Goal: Information Seeking & Learning: Compare options

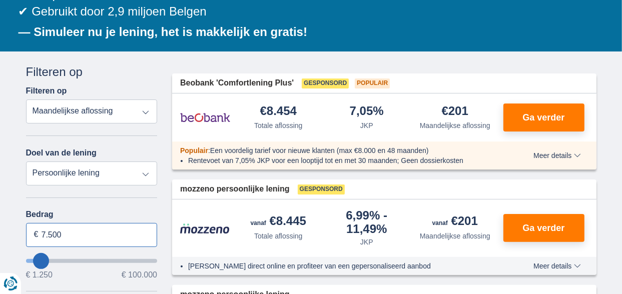
click at [46, 232] on input "7.500" at bounding box center [92, 235] width 132 height 24
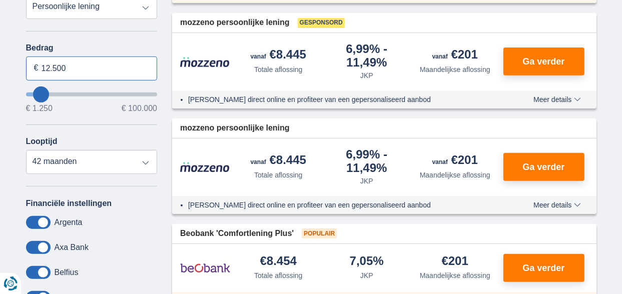
type input "12.500"
type input "12250"
select select "60"
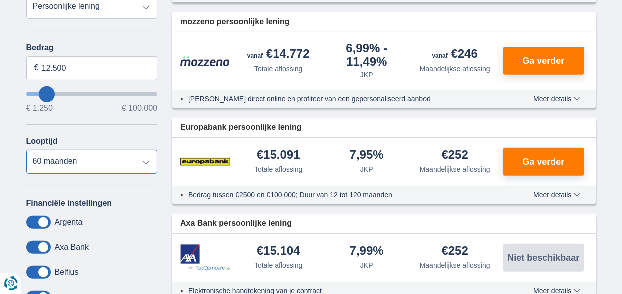
click at [26, 150] on select "12 maanden 18 maanden 24 maanden 30 maanden 36 maanden 42 maanden 48 maanden 60…" at bounding box center [92, 162] width 132 height 24
click at [50, 66] on input "12.500" at bounding box center [92, 69] width 132 height 24
click at [68, 68] on input "12.500" at bounding box center [92, 69] width 132 height 24
type input "15.000"
type input "15250"
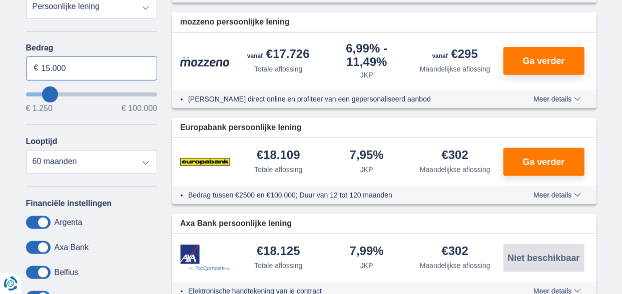
click at [68, 66] on input "15.000" at bounding box center [92, 69] width 132 height 24
type input "1"
type input "14.000"
type input "14250"
click at [68, 66] on input "14.000" at bounding box center [92, 69] width 132 height 24
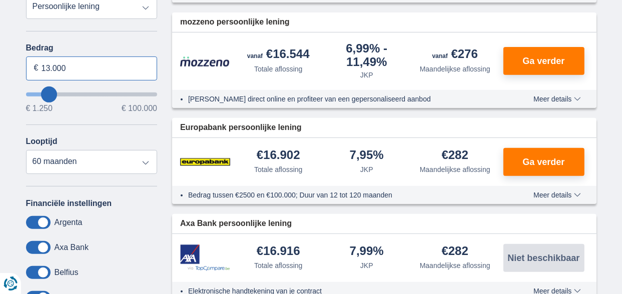
type input "13.000"
type input "13250"
click at [67, 65] on input "13.000" at bounding box center [92, 69] width 132 height 24
type input "1.255"
type input "1250"
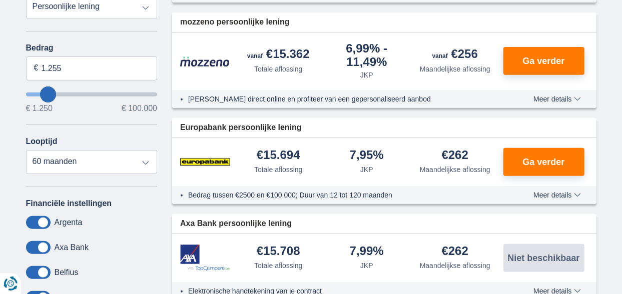
select select "24"
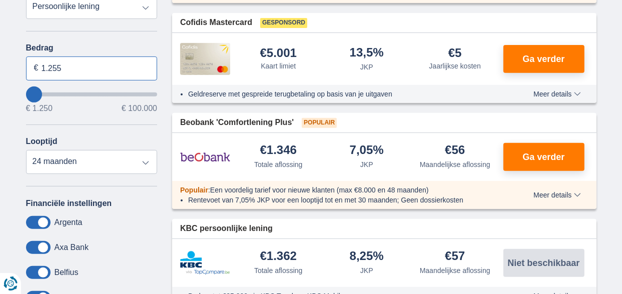
click at [67, 65] on input "1.255" at bounding box center [92, 69] width 132 height 24
type input "12.500"
type input "12250"
select select "60"
